Goal: Task Accomplishment & Management: Manage account settings

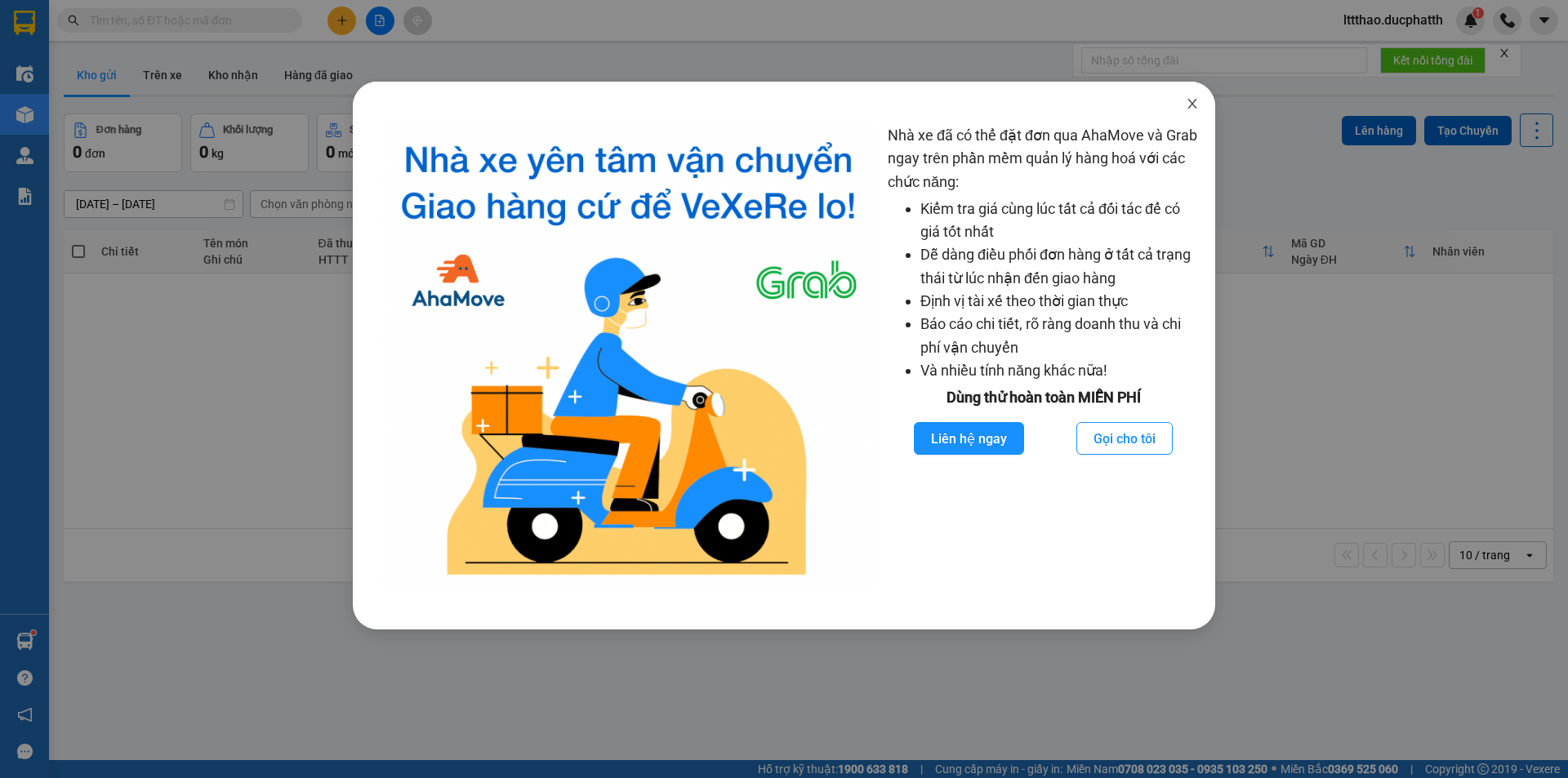
click at [1183, 101] on span "Close" at bounding box center [1191, 104] width 45 height 45
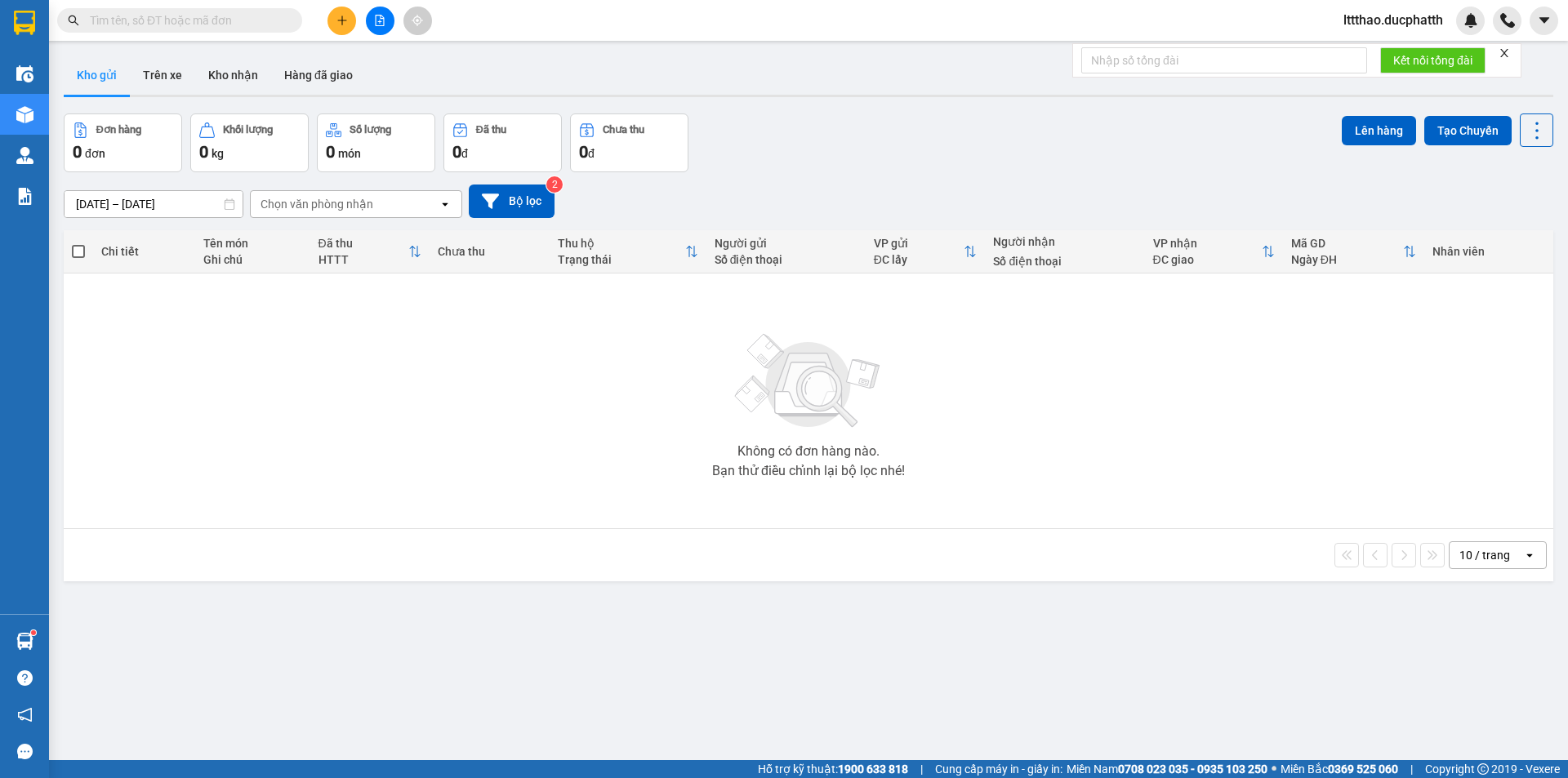
click at [1347, 23] on span "lttthao.ducphatth" at bounding box center [1394, 20] width 126 height 20
click at [1364, 46] on span "Đăng xuất" at bounding box center [1398, 50] width 94 height 18
